Goal: Answer question/provide support

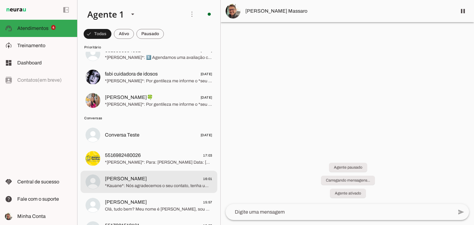
scroll to position [48, 0]
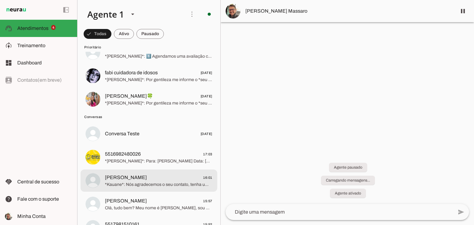
click at [163, 185] on span "*Kauane*: Nós agradecemos o seu contato, tenha um excelente dia 😊" at bounding box center [158, 185] width 107 height 6
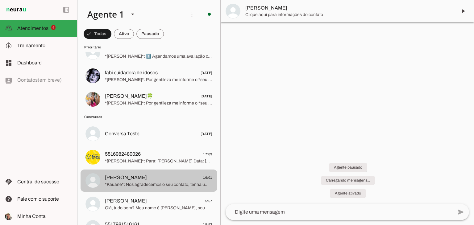
click at [163, 185] on span "*Kauane*: Nós agradecemos o seu contato, tenha um excelente dia 😊" at bounding box center [158, 185] width 107 height 6
